Goal: Contribute content

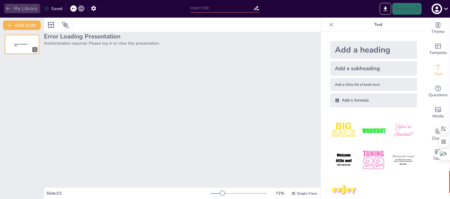
click at [19, 10] on button "My Library" at bounding box center [21, 8] width 35 height 9
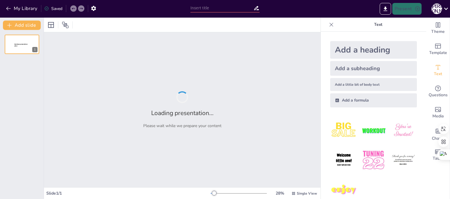
type input "Основи ковальства: Виготовлення простих металевих виробів"
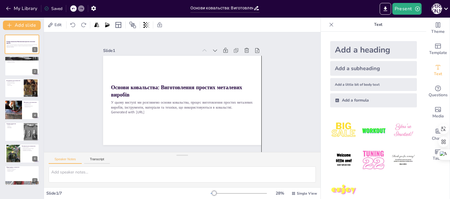
drag, startPoint x: 250, startPoint y: 132, endPoint x: 250, endPoint y: 161, distance: 28.7
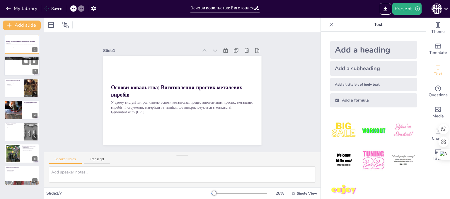
click at [20, 70] on div at bounding box center [21, 66] width 35 height 20
type textarea "Loremipsum d sitame consecte, adi elitsed do eiusmodte incidid, utl e dolorema …"
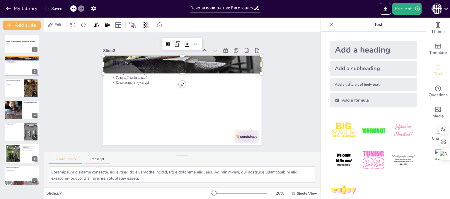
click at [252, 56] on div at bounding box center [196, 68] width 190 height 170
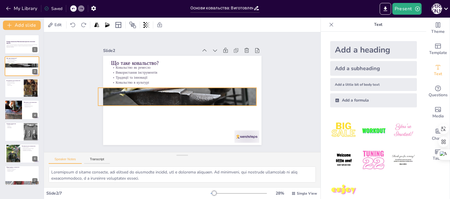
drag, startPoint x: 252, startPoint y: 56, endPoint x: 247, endPoint y: 88, distance: 32.3
click at [247, 88] on div at bounding box center [175, 94] width 183 height 149
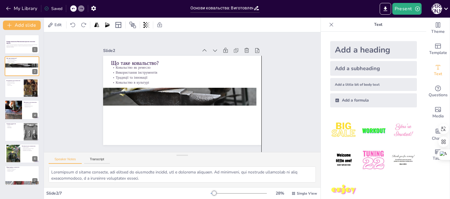
drag, startPoint x: 249, startPoint y: 131, endPoint x: 252, endPoint y: 184, distance: 52.5
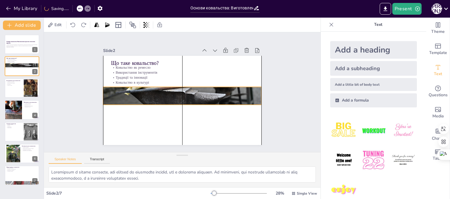
drag, startPoint x: 233, startPoint y: 89, endPoint x: 237, endPoint y: 88, distance: 4.5
click at [237, 88] on div at bounding box center [180, 95] width 188 height 184
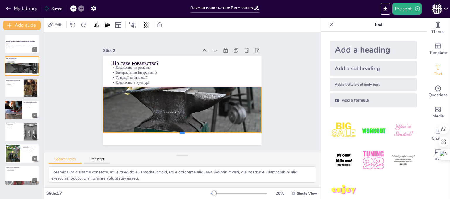
drag, startPoint x: 177, startPoint y: 102, endPoint x: 178, endPoint y: 130, distance: 27.8
click at [178, 130] on div at bounding box center [169, 132] width 152 height 53
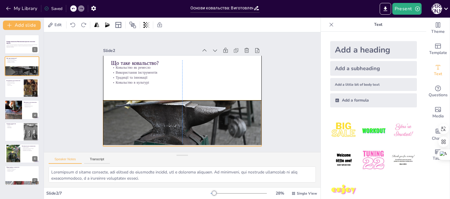
drag, startPoint x: 178, startPoint y: 118, endPoint x: 178, endPoint y: 124, distance: 5.9
click at [178, 124] on div at bounding box center [168, 102] width 178 height 190
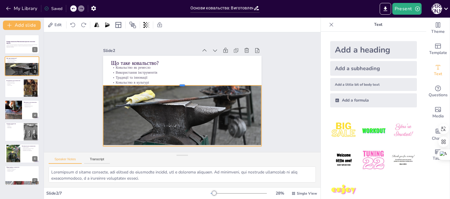
drag, startPoint x: 177, startPoint y: 97, endPoint x: 175, endPoint y: 82, distance: 15.1
click at [175, 82] on div at bounding box center [184, 82] width 156 height 37
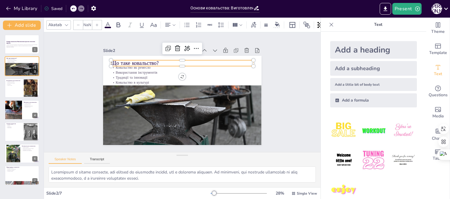
type input "48"
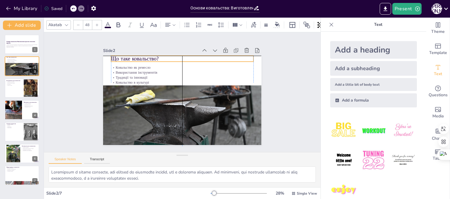
drag, startPoint x: 134, startPoint y: 59, endPoint x: 133, endPoint y: 55, distance: 4.1
click at [133, 55] on p "Що таке ковальство?" at bounding box center [189, 59] width 141 height 37
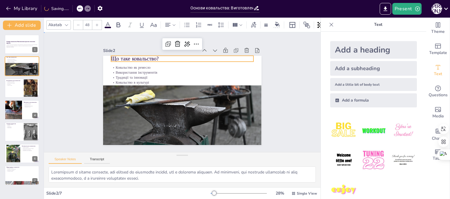
click at [290, 95] on div "Slide 1 Основи ковальства: Виготовлення простих металевих виробів У цьому висту…" at bounding box center [182, 92] width 299 height 242
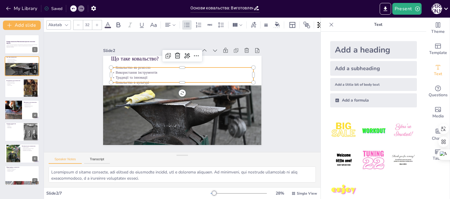
click at [148, 77] on p "Ковальство в культурі" at bounding box center [187, 84] width 126 height 76
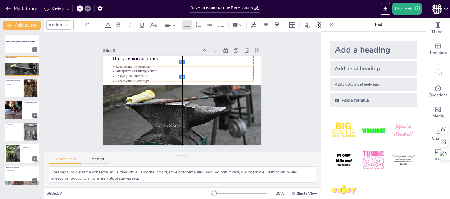
drag, startPoint x: 148, startPoint y: 76, endPoint x: 147, endPoint y: 73, distance: 3.6
click at [147, 73] on p "Традиції та інновації" at bounding box center [187, 76] width 137 height 49
click at [276, 80] on div "Slide 1 Основи ковальства: Виготовлення простих металевих виробів У цьому висту…" at bounding box center [182, 92] width 301 height 222
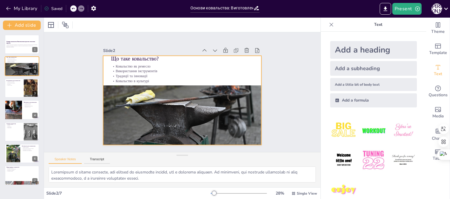
click at [253, 64] on div at bounding box center [179, 100] width 178 height 134
click at [49, 27] on div at bounding box center [50, 24] width 7 height 7
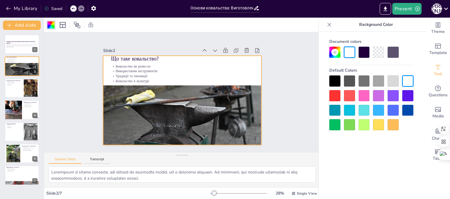
click at [364, 125] on div at bounding box center [363, 124] width 11 height 11
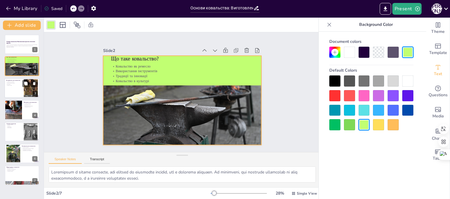
click at [14, 88] on div at bounding box center [21, 88] width 35 height 20
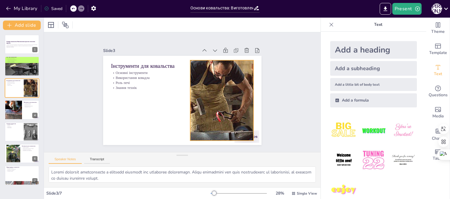
click at [200, 105] on div at bounding box center [216, 112] width 131 height 111
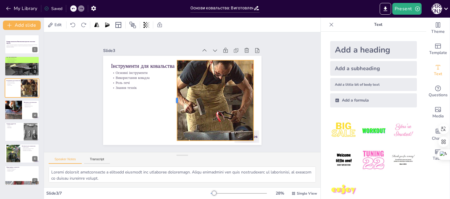
drag, startPoint x: 184, startPoint y: 98, endPoint x: 171, endPoint y: 98, distance: 13.2
click at [171, 98] on div at bounding box center [172, 98] width 29 height 78
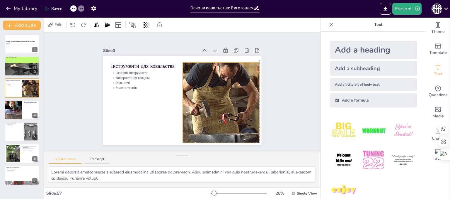
drag, startPoint x: 207, startPoint y: 104, endPoint x: 211, endPoint y: 104, distance: 3.5
click at [211, 104] on div at bounding box center [221, 115] width 131 height 111
drag, startPoint x: 177, startPoint y: 101, endPoint x: 173, endPoint y: 101, distance: 3.8
click at [173, 101] on div at bounding box center [172, 98] width 37 height 75
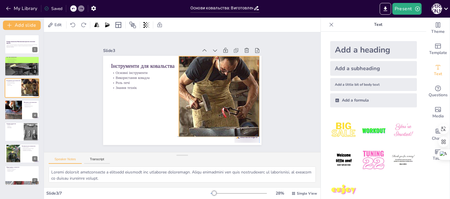
drag, startPoint x: 218, startPoint y: 80, endPoint x: 217, endPoint y: 75, distance: 5.1
click at [217, 75] on div at bounding box center [227, 96] width 112 height 80
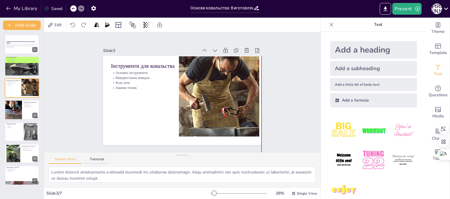
drag, startPoint x: 240, startPoint y: 139, endPoint x: 243, endPoint y: 168, distance: 29.1
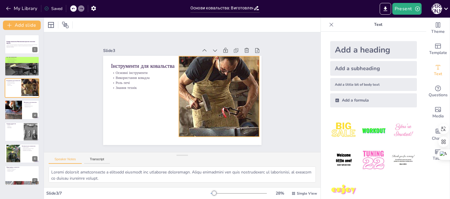
click at [214, 119] on div at bounding box center [225, 106] width 127 height 102
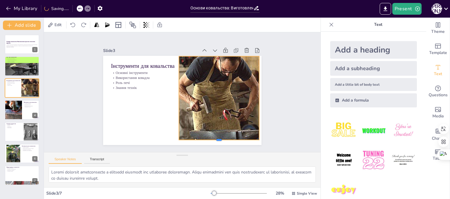
drag, startPoint x: 214, startPoint y: 134, endPoint x: 214, endPoint y: 137, distance: 3.2
click at [214, 138] on div at bounding box center [208, 148] width 80 height 21
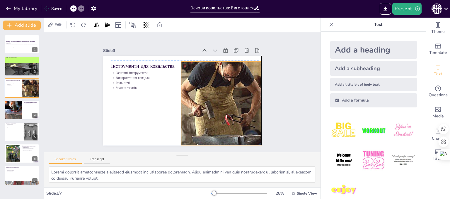
drag, startPoint x: 218, startPoint y: 112, endPoint x: 218, endPoint y: 116, distance: 4.1
click at [218, 116] on div at bounding box center [225, 117] width 135 height 115
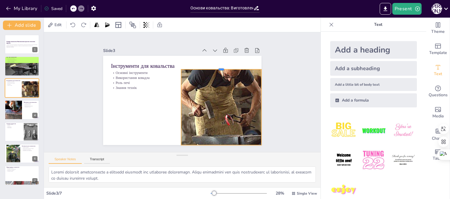
drag, startPoint x: 217, startPoint y: 58, endPoint x: 217, endPoint y: 66, distance: 7.9
click at [217, 66] on div at bounding box center [226, 75] width 80 height 21
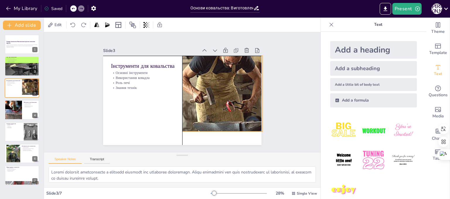
drag, startPoint x: 218, startPoint y: 112, endPoint x: 217, endPoint y: 99, distance: 12.9
click at [217, 99] on div at bounding box center [231, 99] width 129 height 105
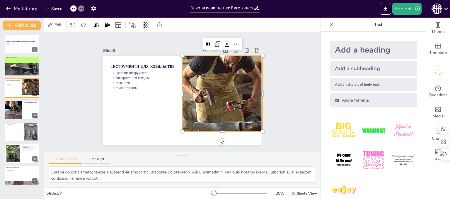
click at [220, 128] on div at bounding box center [231, 99] width 129 height 105
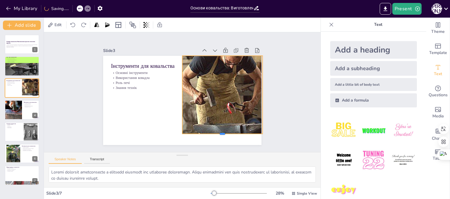
click at [218, 131] on div at bounding box center [200, 148] width 75 height 37
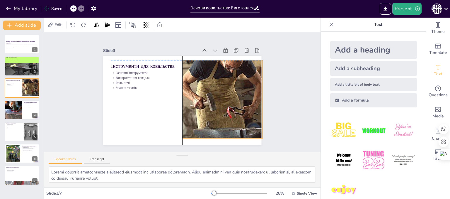
click at [223, 105] on div at bounding box center [227, 116] width 141 height 126
click at [271, 96] on div "Slide 1 Основи ковальства: Виготовлення простих металевих виробів У цьому висту…" at bounding box center [181, 92] width 217 height 174
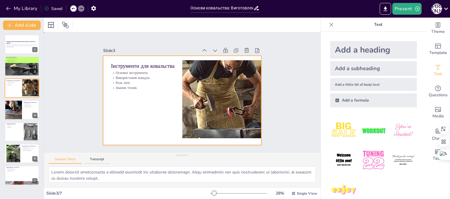
click at [164, 123] on div at bounding box center [180, 100] width 173 height 120
click at [51, 22] on div at bounding box center [50, 24] width 7 height 7
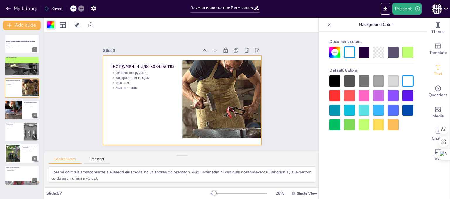
click at [362, 127] on div at bounding box center [363, 124] width 11 height 11
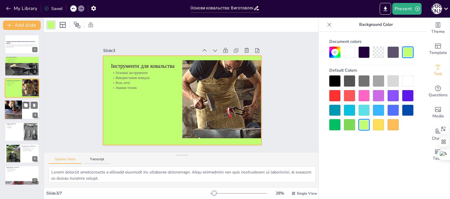
click at [15, 108] on div at bounding box center [13, 110] width 30 height 20
type textarea "Lorem ipsumdolor s ametcons adipisci eli seddoei temporinci. Utlab etdolorem al…"
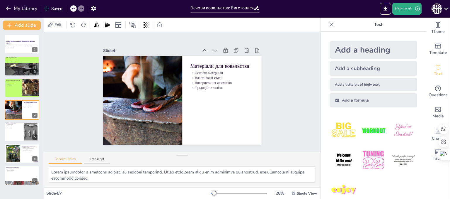
drag, startPoint x: 239, startPoint y: 133, endPoint x: 277, endPoint y: 212, distance: 88.1
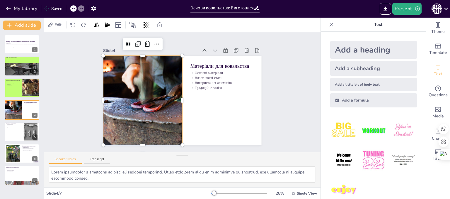
click at [138, 103] on div at bounding box center [143, 84] width 158 height 136
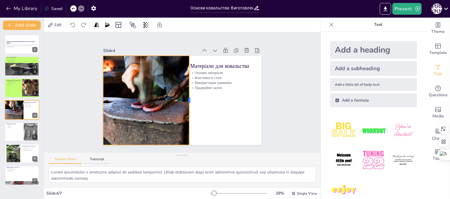
drag, startPoint x: 178, startPoint y: 97, endPoint x: 185, endPoint y: 98, distance: 7.1
click at [185, 98] on div at bounding box center [189, 102] width 23 height 88
click at [298, 120] on div "Slide 1 Основи ковальства: Виготовлення простих металевих виробів У цьому висту…" at bounding box center [182, 91] width 242 height 299
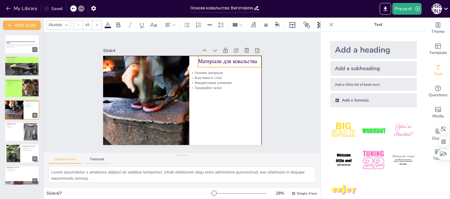
drag, startPoint x: 230, startPoint y: 62, endPoint x: 237, endPoint y: 59, distance: 7.1
click at [237, 67] on p "Матеріали для ковальства" at bounding box center [238, 83] width 61 height 33
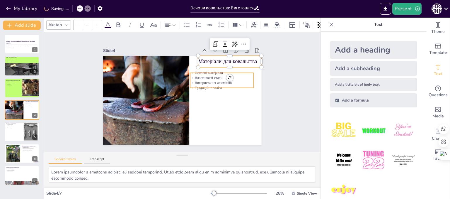
type input "32"
click at [220, 86] on div "Матеріали для ковальства Основні матеріали Властивості сталі Використання алюмі…" at bounding box center [179, 100] width 178 height 134
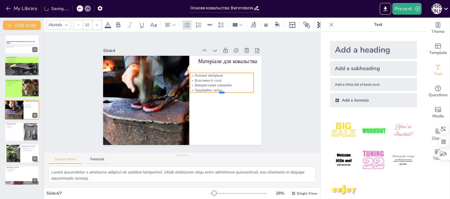
drag, startPoint x: 215, startPoint y: 85, endPoint x: 233, endPoint y: 82, distance: 18.2
click at [233, 82] on div "Матеріали для ковальства Основні матеріали Властивості сталі Використання алюмі…" at bounding box center [179, 100] width 178 height 134
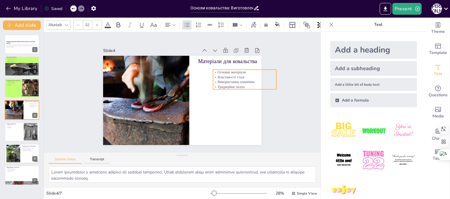
drag, startPoint x: 206, startPoint y: 80, endPoint x: 229, endPoint y: 76, distance: 23.1
click at [229, 113] on p "Властивості сталі" at bounding box center [221, 143] width 30 height 60
click at [283, 105] on div "Slide 1 Основи ковальства: Виготовлення простих металевих виробів У цьому висту…" at bounding box center [182, 91] width 300 height 199
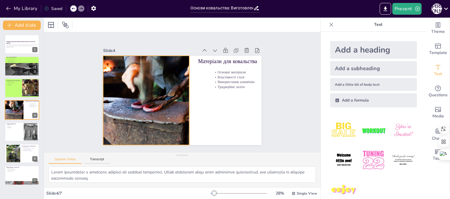
click at [170, 88] on div at bounding box center [144, 79] width 160 height 144
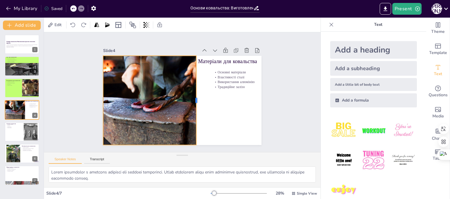
drag, startPoint x: 186, startPoint y: 98, endPoint x: 193, endPoint y: 98, distance: 7.0
click at [193, 98] on div at bounding box center [186, 109] width 69 height 63
click at [300, 108] on div "Slide 1 Основи ковальства: Виготовлення простих металевих виробів У цьому висту…" at bounding box center [182, 92] width 274 height 286
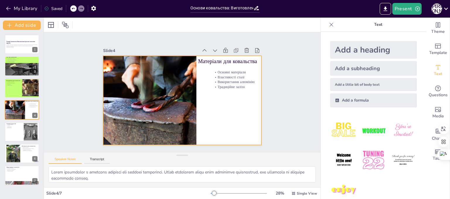
click at [239, 122] on div at bounding box center [178, 99] width 182 height 156
click at [54, 26] on div at bounding box center [50, 24] width 7 height 7
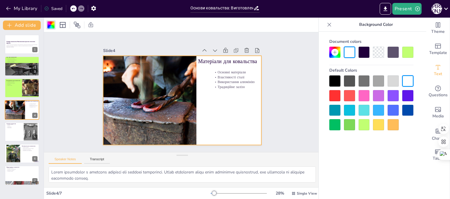
click at [360, 124] on div at bounding box center [363, 124] width 11 height 11
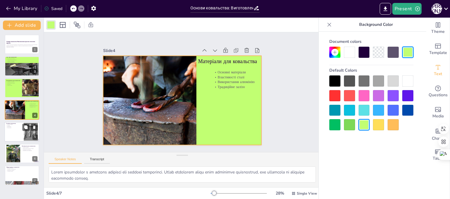
click at [10, 134] on div at bounding box center [21, 132] width 35 height 20
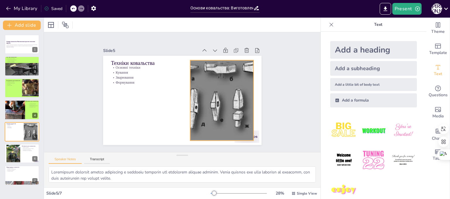
click at [200, 91] on div at bounding box center [212, 119] width 135 height 124
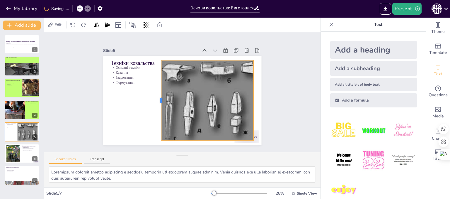
drag, startPoint x: 184, startPoint y: 98, endPoint x: 155, endPoint y: 99, distance: 29.0
click at [155, 99] on div at bounding box center [157, 93] width 29 height 78
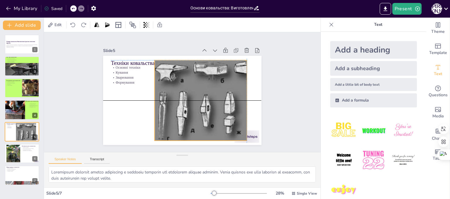
drag, startPoint x: 205, startPoint y: 100, endPoint x: 196, endPoint y: 98, distance: 8.9
click at [196, 98] on div at bounding box center [204, 115] width 141 height 127
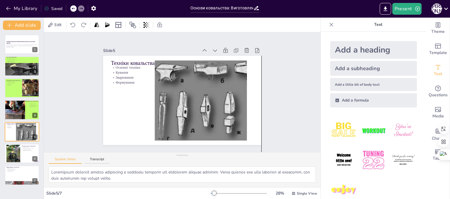
drag, startPoint x: 250, startPoint y: 134, endPoint x: 279, endPoint y: 174, distance: 49.5
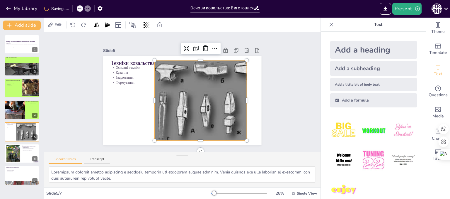
click at [232, 99] on div at bounding box center [212, 104] width 116 height 88
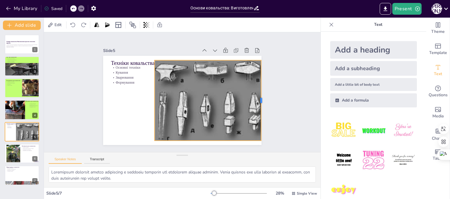
drag, startPoint x: 244, startPoint y: 97, endPoint x: 258, endPoint y: 96, distance: 14.4
click at [214, 171] on div at bounding box center [174, 173] width 80 height 5
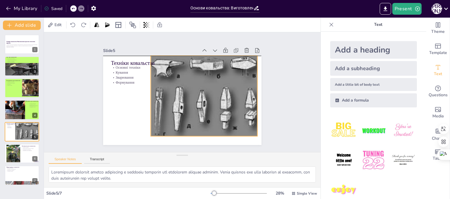
drag, startPoint x: 234, startPoint y: 107, endPoint x: 230, endPoint y: 101, distance: 7.0
click at [230, 101] on div at bounding box center [198, 113] width 145 height 139
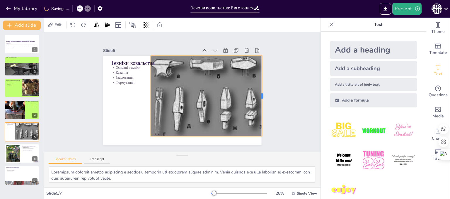
drag, startPoint x: 253, startPoint y: 96, endPoint x: 258, endPoint y: 97, distance: 4.8
click at [249, 150] on div at bounding box center [212, 168] width 75 height 37
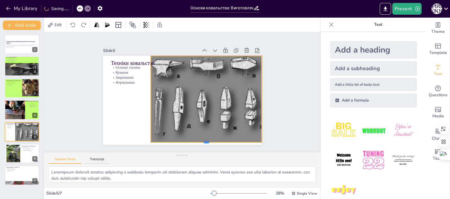
drag, startPoint x: 202, startPoint y: 134, endPoint x: 202, endPoint y: 140, distance: 6.1
click at [202, 140] on div at bounding box center [183, 149] width 104 height 49
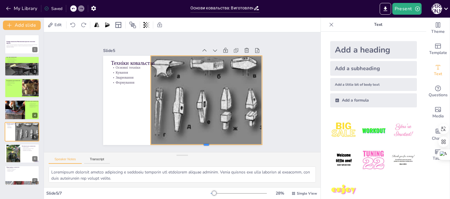
click at [202, 142] on div at bounding box center [187, 151] width 107 height 39
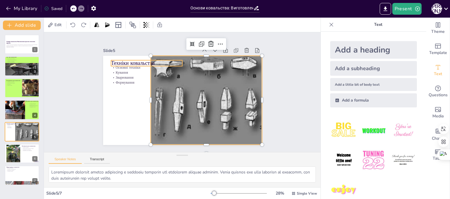
click at [133, 59] on p "Техніки ковальства" at bounding box center [165, 49] width 65 height 42
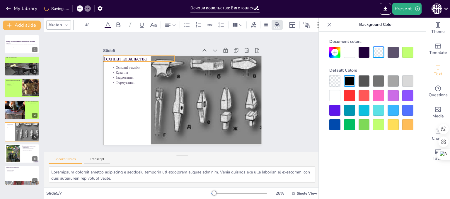
drag, startPoint x: 122, startPoint y: 59, endPoint x: 114, endPoint y: 55, distance: 8.5
click at [168, 55] on p "Техніки ковальства" at bounding box center [189, 37] width 42 height 65
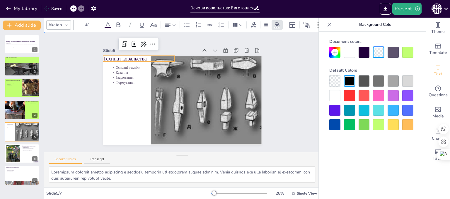
click at [98, 117] on div "Slide 1 Основи ковальства: Виготовлення простих металевих виробів У цьому висту…" at bounding box center [182, 91] width 174 height 217
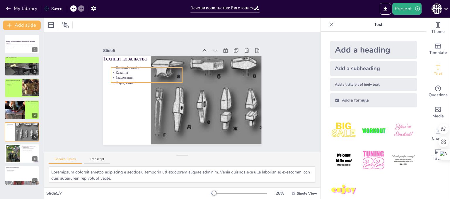
click at [129, 79] on p "Формування" at bounding box center [159, 63] width 61 height 46
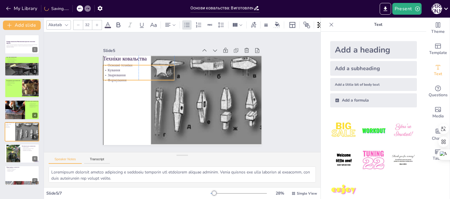
drag, startPoint x: 126, startPoint y: 79, endPoint x: 118, endPoint y: 76, distance: 8.2
click at [118, 76] on p "Формування" at bounding box center [144, 67] width 69 height 27
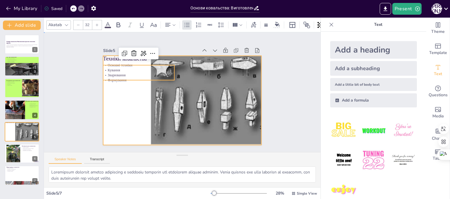
click at [117, 96] on div at bounding box center [178, 99] width 182 height 156
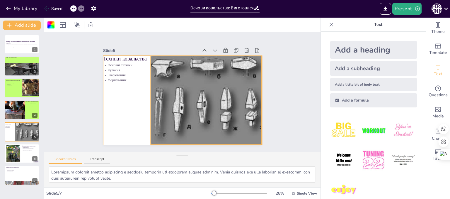
click at [160, 87] on div at bounding box center [203, 110] width 142 height 128
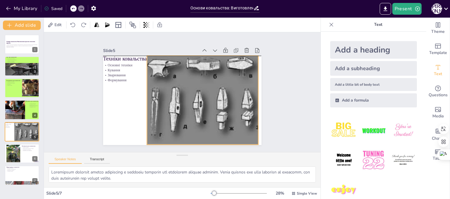
drag, startPoint x: 190, startPoint y: 96, endPoint x: 186, endPoint y: 94, distance: 4.5
click at [186, 94] on div at bounding box center [201, 107] width 138 height 120
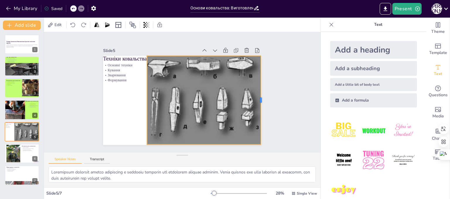
click at [257, 99] on div at bounding box center [259, 117] width 23 height 88
click at [288, 108] on div "Slide 1 Основи ковальства: Виготовлення простих металевих виробів У цьому висту…" at bounding box center [182, 92] width 295 height 174
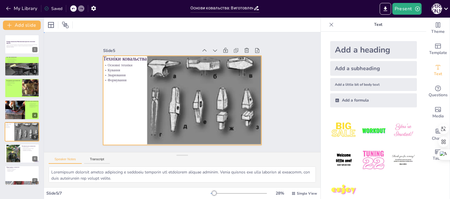
click at [108, 118] on div at bounding box center [178, 99] width 182 height 156
click at [52, 26] on div at bounding box center [50, 24] width 7 height 7
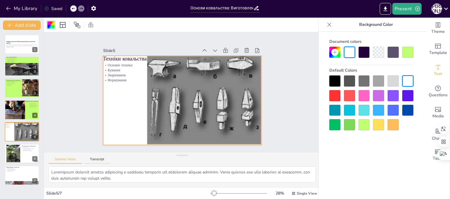
click at [362, 125] on div at bounding box center [363, 124] width 11 height 11
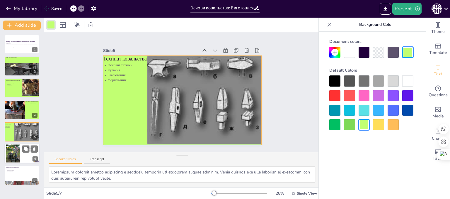
click at [10, 151] on div at bounding box center [13, 153] width 14 height 19
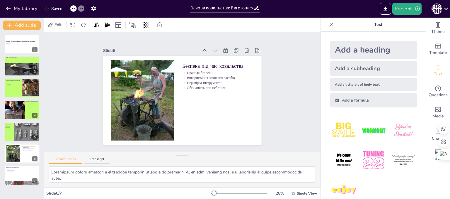
drag, startPoint x: 249, startPoint y: 134, endPoint x: 259, endPoint y: 206, distance: 72.6
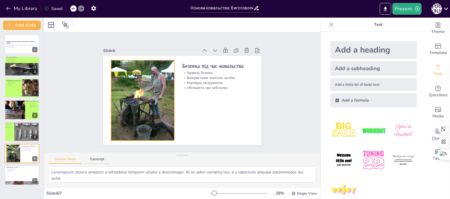
click at [134, 59] on div at bounding box center [169, 54] width 90 height 72
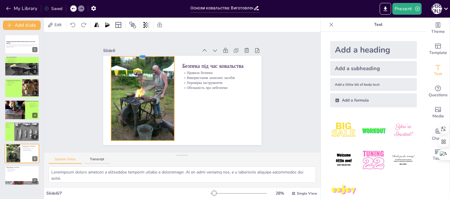
drag, startPoint x: 138, startPoint y: 56, endPoint x: 137, endPoint y: 52, distance: 3.8
click at [138, 52] on div at bounding box center [166, 39] width 57 height 36
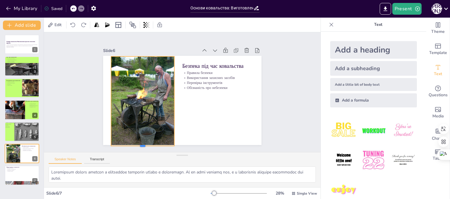
drag, startPoint x: 137, startPoint y: 139, endPoint x: 137, endPoint y: 145, distance: 5.3
click at [137, 130] on div at bounding box center [115, 107] width 50 height 46
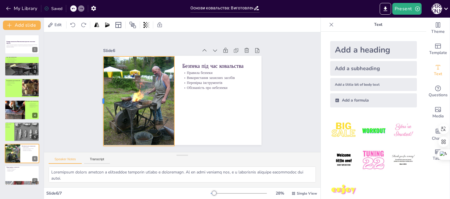
drag, startPoint x: 105, startPoint y: 98, endPoint x: 97, endPoint y: 98, distance: 7.6
click at [112, 26] on div at bounding box center [156, 14] width 88 height 23
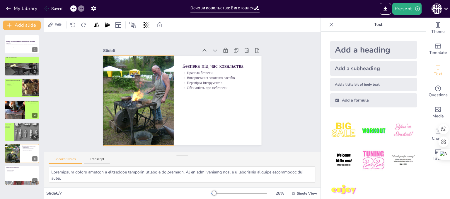
click at [123, 90] on div at bounding box center [170, 51] width 95 height 77
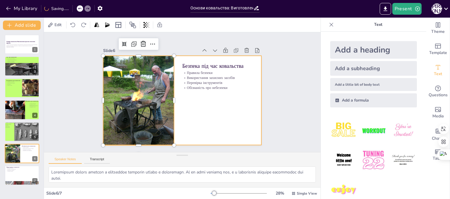
click at [205, 129] on div at bounding box center [175, 95] width 146 height 181
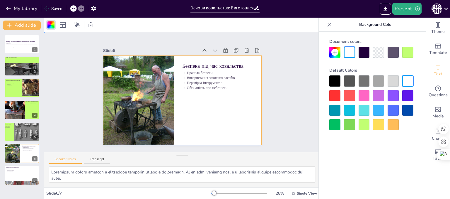
click at [220, 109] on div at bounding box center [179, 100] width 178 height 134
click at [364, 124] on div at bounding box center [363, 124] width 11 height 11
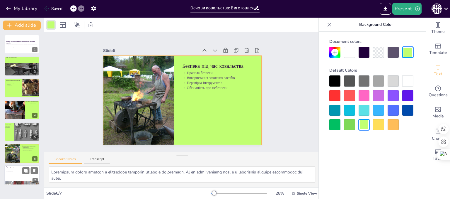
click at [26, 179] on div at bounding box center [21, 175] width 35 height 20
type textarea "Loremipsu d sitamet consecte a elitsed doeiusmo tem incididu utlabor etdolo mag…"
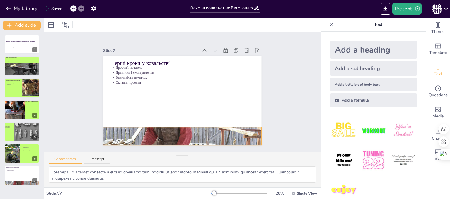
click at [183, 133] on div at bounding box center [173, 135] width 177 height 136
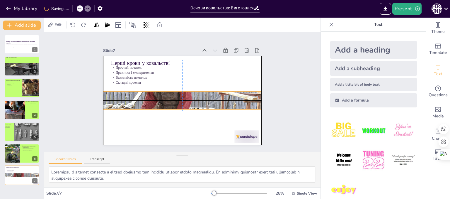
drag, startPoint x: 180, startPoint y: 127, endPoint x: 180, endPoint y: 93, distance: 34.0
click at [180, 93] on div at bounding box center [180, 100] width 177 height 136
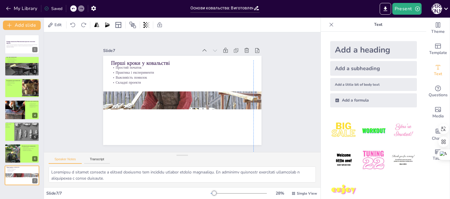
drag, startPoint x: 239, startPoint y: 135, endPoint x: 234, endPoint y: 194, distance: 59.3
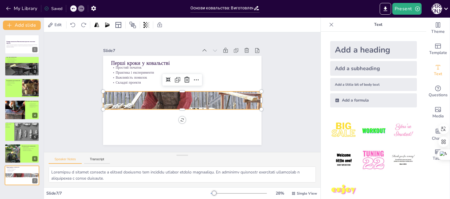
click at [179, 102] on div at bounding box center [182, 99] width 158 height 105
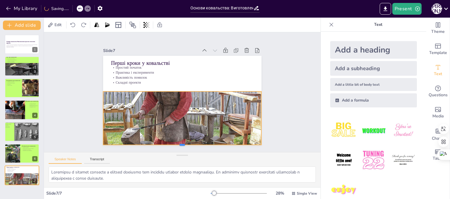
drag, startPoint x: 178, startPoint y: 108, endPoint x: 176, endPoint y: 143, distance: 35.5
click at [176, 143] on div at bounding box center [171, 145] width 156 height 37
click at [177, 88] on div "Перші кроки у ковальстві Простий початок Практика і експерименти Важливість пом…" at bounding box center [203, 62] width 128 height 93
click at [178, 89] on div at bounding box center [183, 89] width 139 height 83
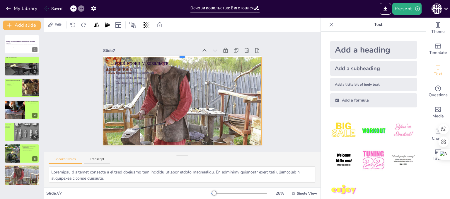
drag, startPoint x: 178, startPoint y: 89, endPoint x: 177, endPoint y: 54, distance: 34.6
click at [177, 54] on div "Перші кроки у ковальстві Простий початок Практика і експерименти Важливість пом…" at bounding box center [177, 98] width 180 height 165
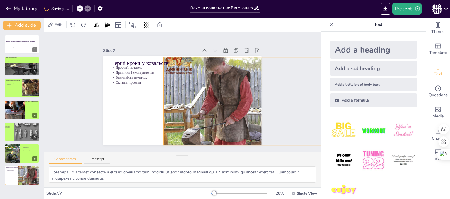
drag, startPoint x: 182, startPoint y: 100, endPoint x: 242, endPoint y: 99, distance: 60.3
click at [242, 99] on div at bounding box center [230, 129] width 190 height 170
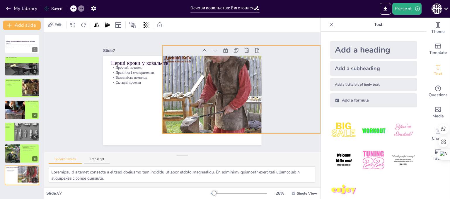
drag, startPoint x: 223, startPoint y: 100, endPoint x: 222, endPoint y: 86, distance: 14.1
click at [222, 86] on div at bounding box center [241, 95] width 168 height 122
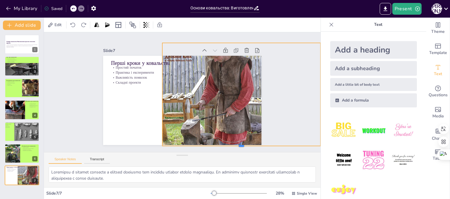
drag, startPoint x: 235, startPoint y: 128, endPoint x: 235, endPoint y: 143, distance: 14.9
click at [235, 143] on div at bounding box center [180, 173] width 110 height 121
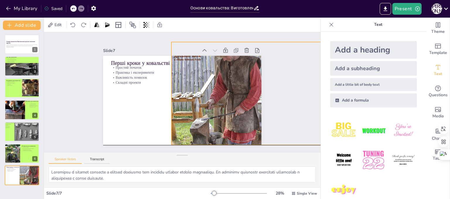
drag, startPoint x: 227, startPoint y: 123, endPoint x: 236, endPoint y: 123, distance: 9.1
click at [236, 123] on div at bounding box center [249, 110] width 189 height 157
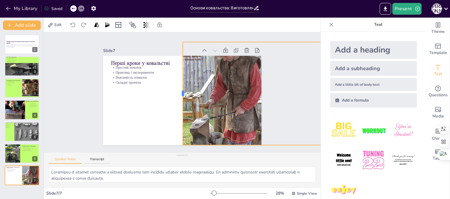
drag, startPoint x: 167, startPoint y: 91, endPoint x: 178, endPoint y: 93, distance: 11.5
click at [178, 93] on div at bounding box center [180, 93] width 46 height 96
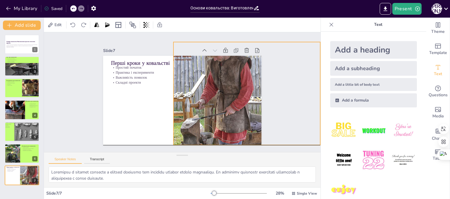
drag, startPoint x: 217, startPoint y: 94, endPoint x: 207, endPoint y: 91, distance: 9.7
click at [207, 91] on div at bounding box center [239, 114] width 194 height 168
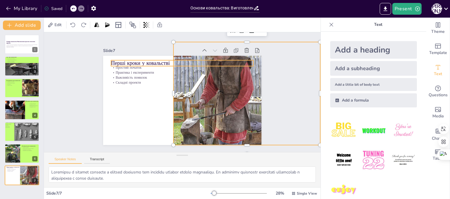
click at [217, 57] on p "Перші кроки у ковальстві" at bounding box center [185, 63] width 142 height 22
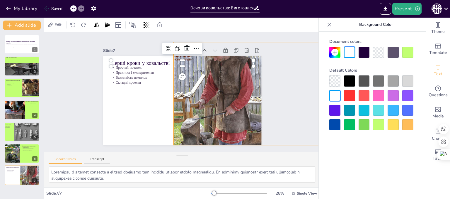
click at [230, 95] on div at bounding box center [242, 101] width 182 height 143
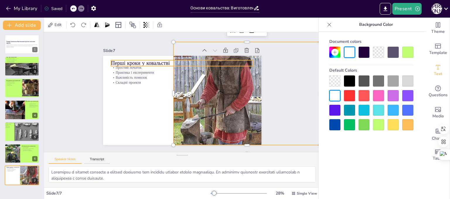
click at [222, 59] on p "Перші кроки у ковальстві" at bounding box center [191, 64] width 138 height 51
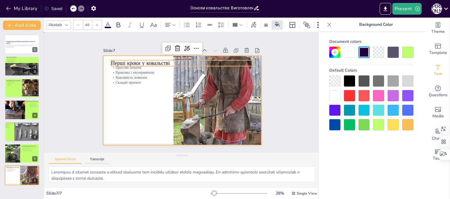
click at [137, 97] on div at bounding box center [181, 100] width 167 height 105
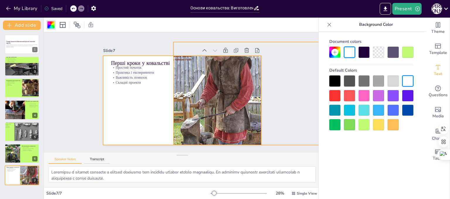
click at [201, 85] on div at bounding box center [242, 95] width 173 height 129
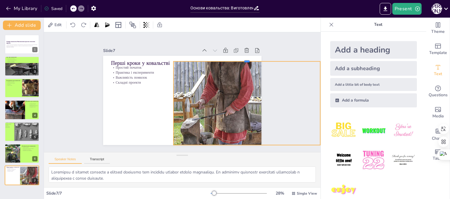
drag, startPoint x: 242, startPoint y: 39, endPoint x: 241, endPoint y: 58, distance: 19.4
click at [241, 58] on div at bounding box center [250, 66] width 146 height 20
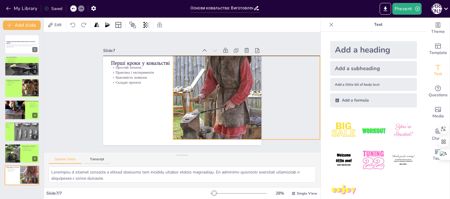
drag, startPoint x: 231, startPoint y: 96, endPoint x: 231, endPoint y: 89, distance: 6.4
click at [231, 89] on div at bounding box center [236, 120] width 197 height 186
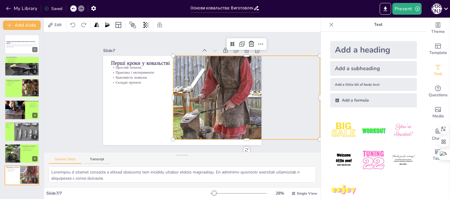
click at [227, 125] on div at bounding box center [243, 89] width 173 height 129
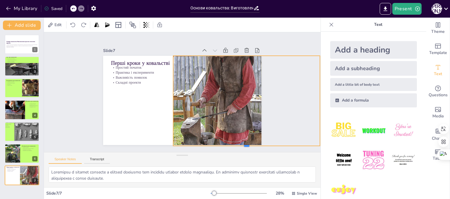
drag, startPoint x: 241, startPoint y: 138, endPoint x: 241, endPoint y: 145, distance: 6.4
click at [241, 145] on div at bounding box center [225, 165] width 141 height 50
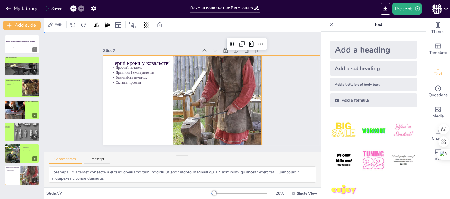
click at [131, 132] on div at bounding box center [178, 99] width 182 height 156
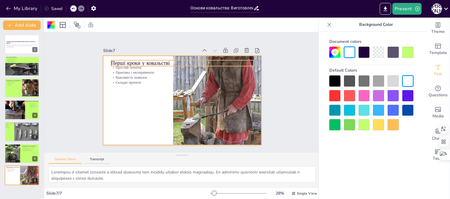
click at [126, 59] on p "Перші кроки у ковальстві" at bounding box center [188, 63] width 141 height 37
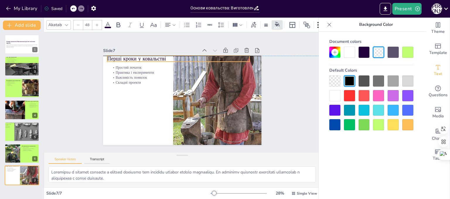
drag, startPoint x: 126, startPoint y: 59, endPoint x: 122, endPoint y: 56, distance: 4.8
click at [154, 56] on p "Перші кроки у ковальстві" at bounding box center [204, 66] width 101 height 111
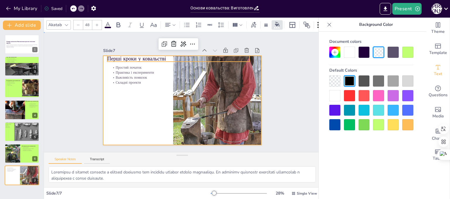
click at [118, 106] on div at bounding box center [176, 98] width 177 height 172
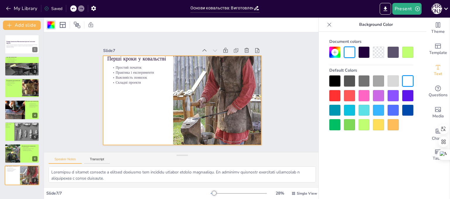
click at [368, 125] on div at bounding box center [363, 124] width 11 height 11
